Goal: Information Seeking & Learning: Find specific fact

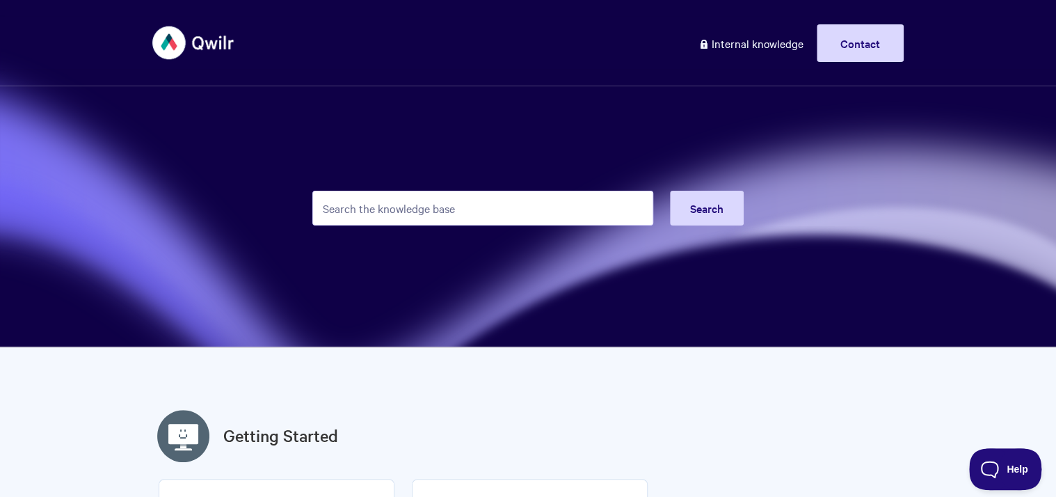
click at [409, 215] on input "Search the knowledge base" at bounding box center [482, 208] width 341 height 35
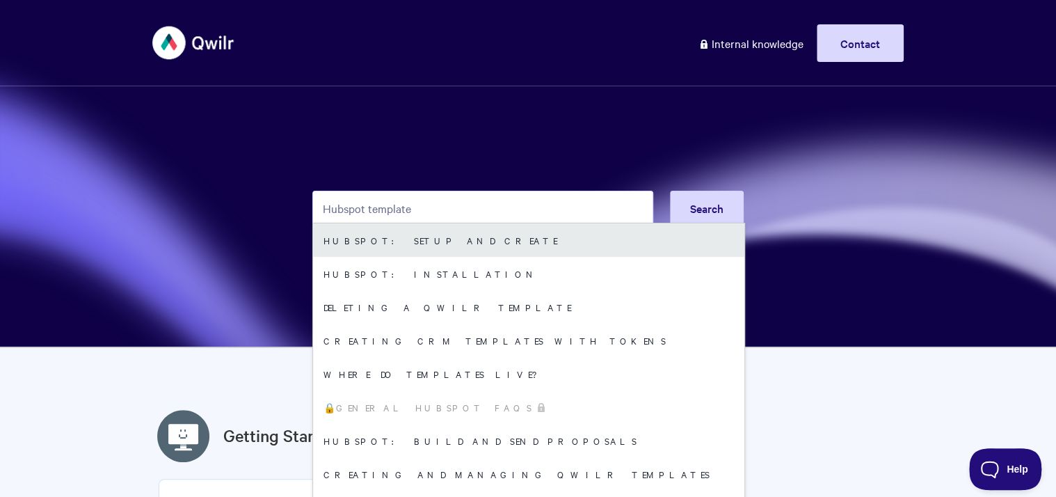
type input "Hubspot template"
click at [414, 231] on link "HubSpot: Setup and Create" at bounding box center [528, 239] width 431 height 33
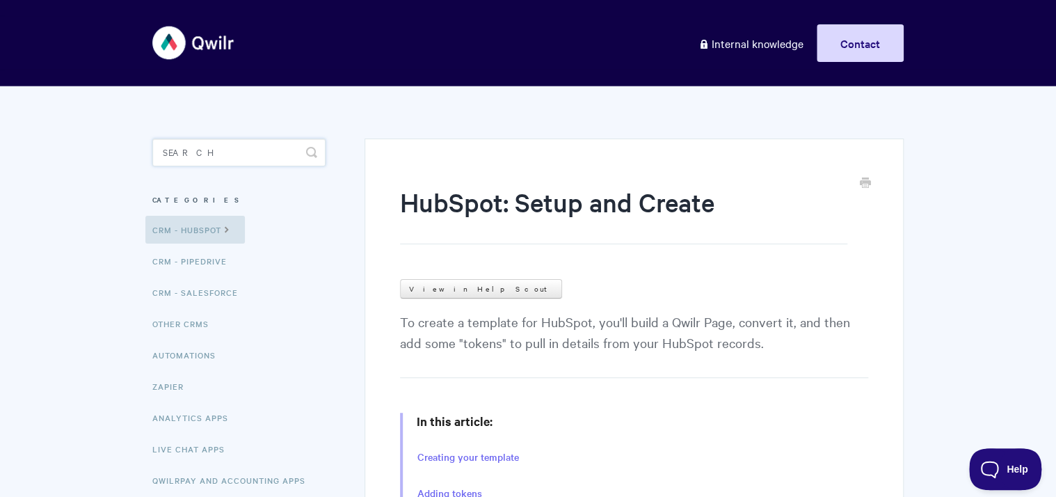
click at [204, 152] on input "Search" at bounding box center [238, 152] width 173 height 28
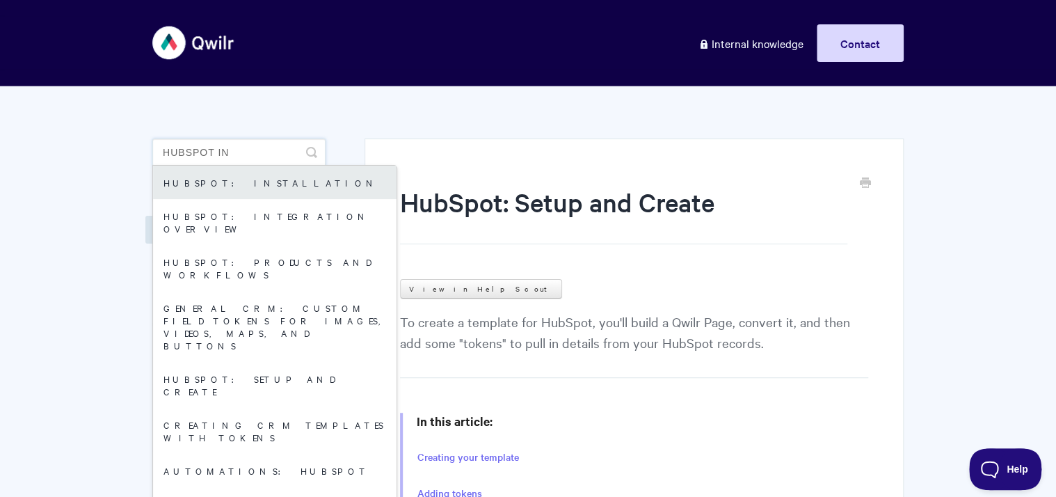
type input "hubspot in"
click at [205, 182] on link "HubSpot: Installation" at bounding box center [274, 182] width 243 height 33
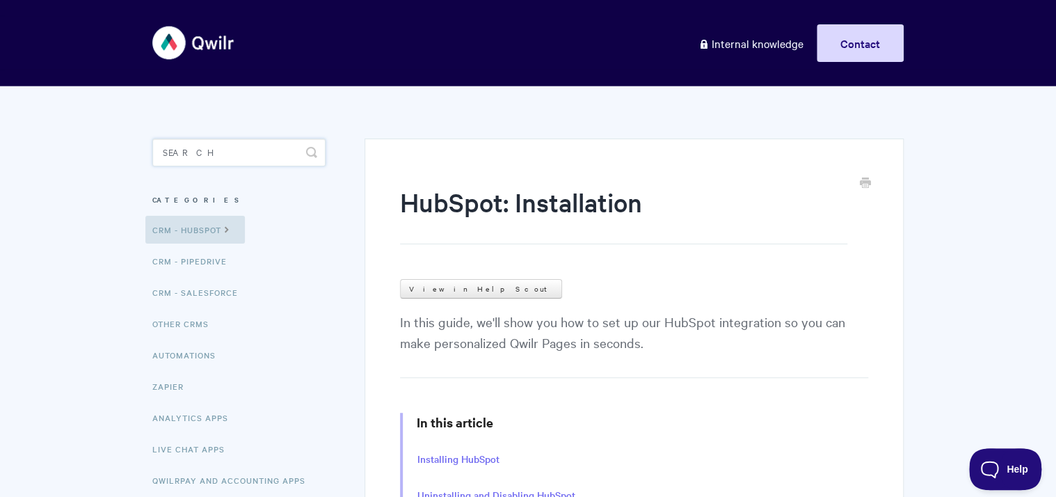
click at [220, 144] on input "Search" at bounding box center [238, 152] width 173 height 28
type input "webhook"
click at [315, 153] on icon "submit" at bounding box center [311, 152] width 11 height 11
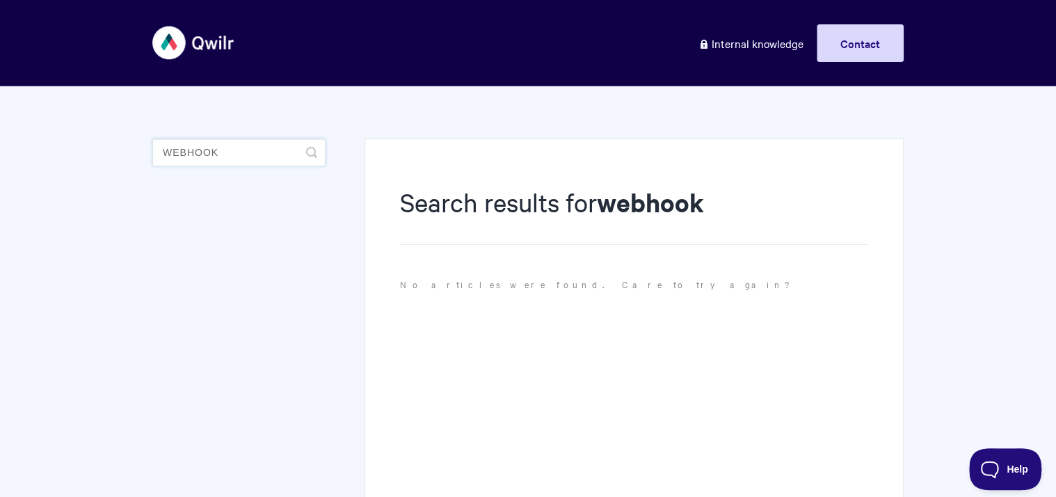
click at [253, 152] on input "webhook" at bounding box center [238, 152] width 173 height 28
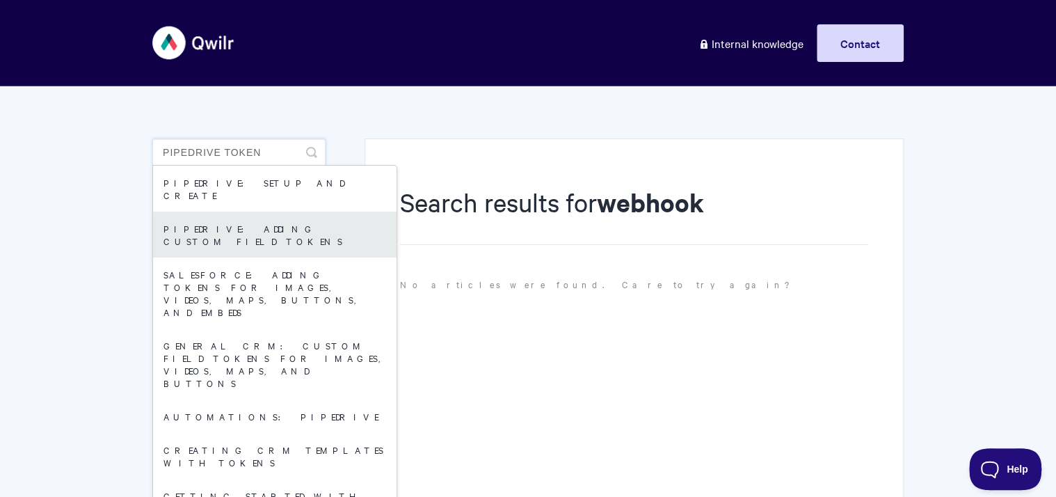
type input "pipedrive token"
click at [264, 211] on link "Pipedrive: Adding Custom Field Tokens" at bounding box center [274, 234] width 243 height 46
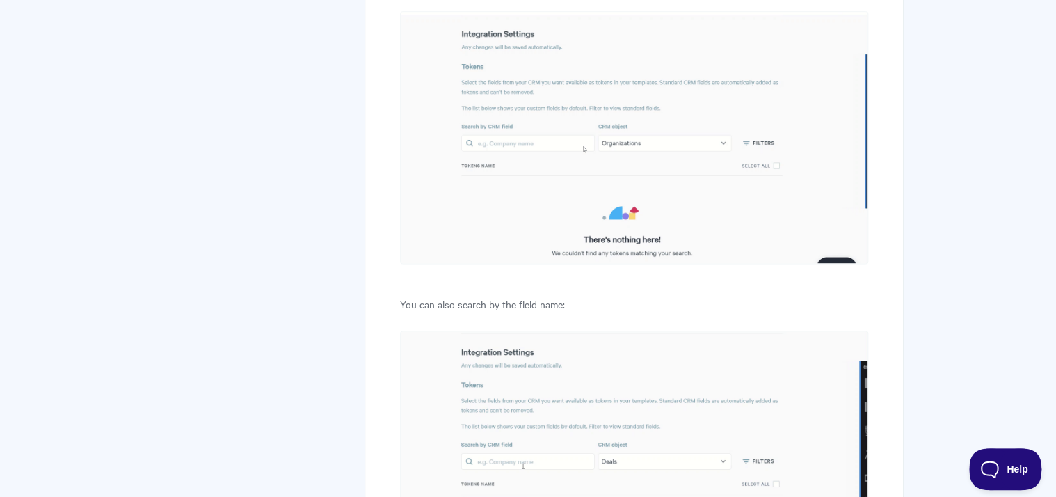
scroll to position [729, 0]
